Goal: Navigation & Orientation: Understand site structure

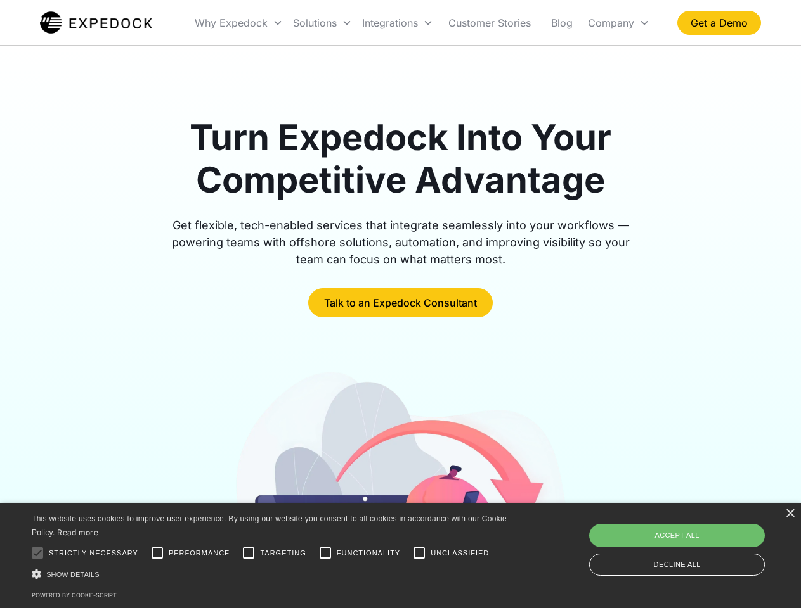
click at [422, 23] on div "Integrations" at bounding box center [397, 22] width 81 height 43
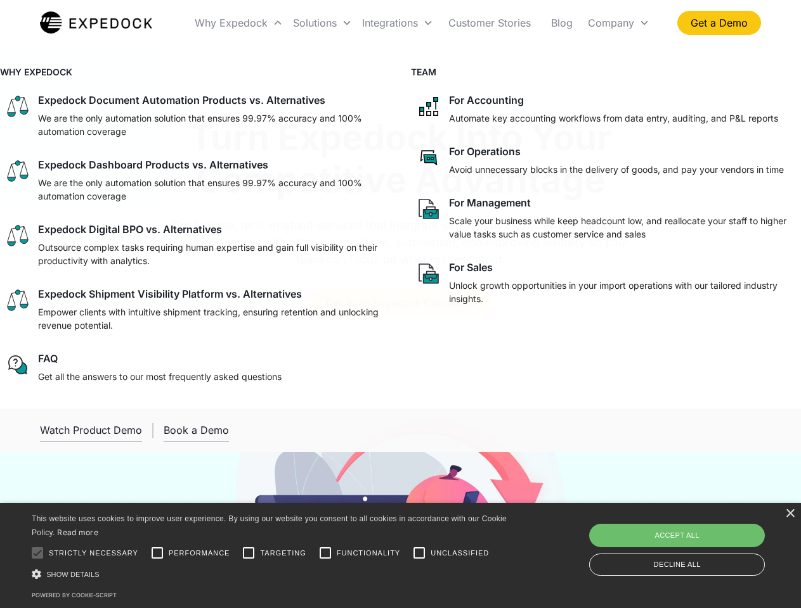
click at [239, 23] on div "Why Expedock" at bounding box center [231, 22] width 73 height 13
click at [322, 23] on div "Solutions" at bounding box center [315, 22] width 44 height 13
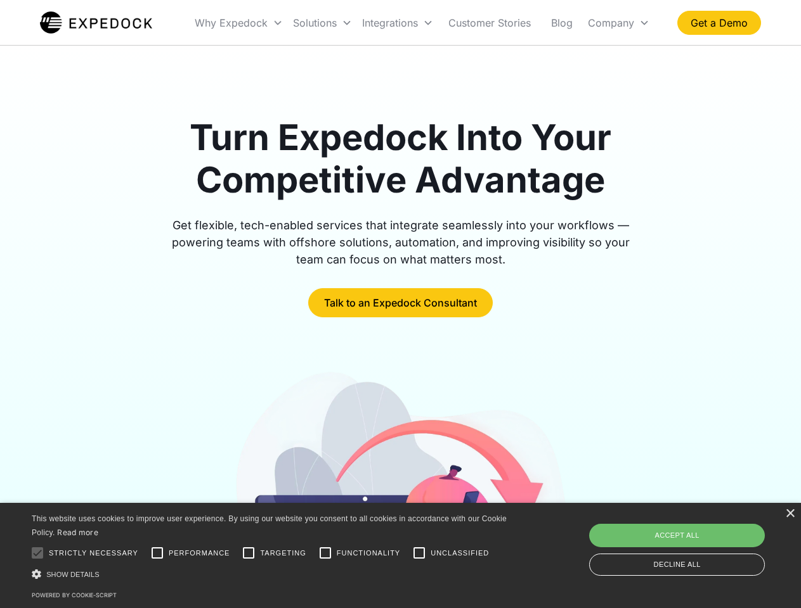
click at [397, 23] on div "Integrations" at bounding box center [390, 22] width 56 height 13
click at [618, 23] on div "Company" at bounding box center [611, 22] width 46 height 13
click at [37, 553] on div at bounding box center [37, 553] width 25 height 25
click at [157, 553] on input "Performance" at bounding box center [157, 553] width 25 height 25
checkbox input "true"
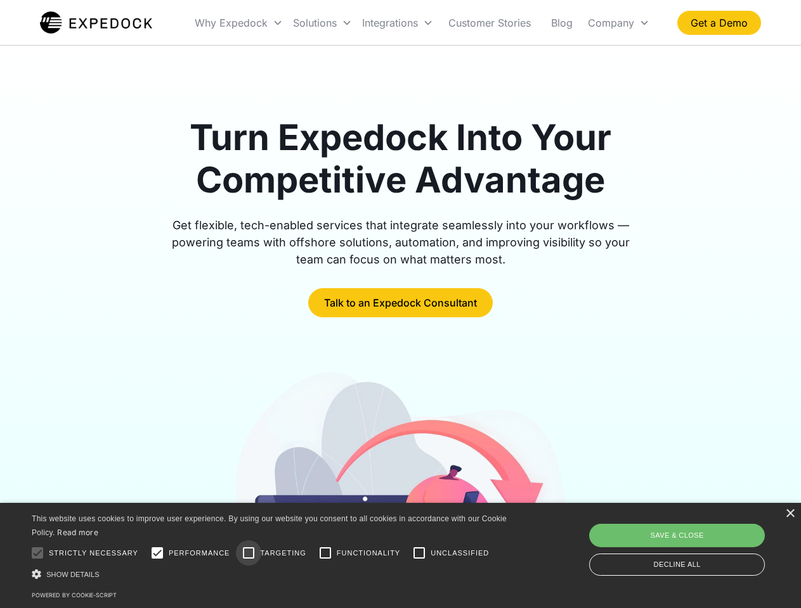
click at [248, 553] on input "Targeting" at bounding box center [248, 553] width 25 height 25
checkbox input "true"
click at [325, 553] on input "Functionality" at bounding box center [324, 553] width 25 height 25
checkbox input "true"
click at [419, 553] on input "Unclassified" at bounding box center [418, 553] width 25 height 25
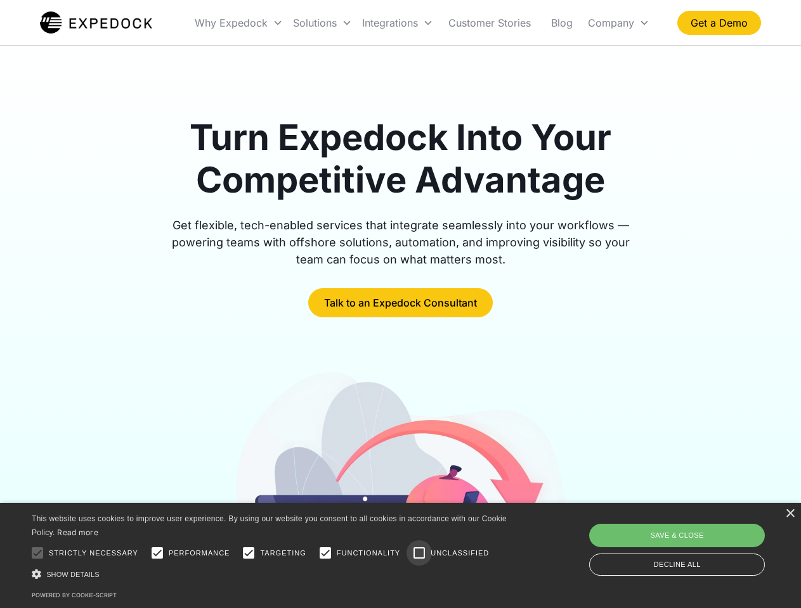
checkbox input "true"
